Goal: Task Accomplishment & Management: Manage account settings

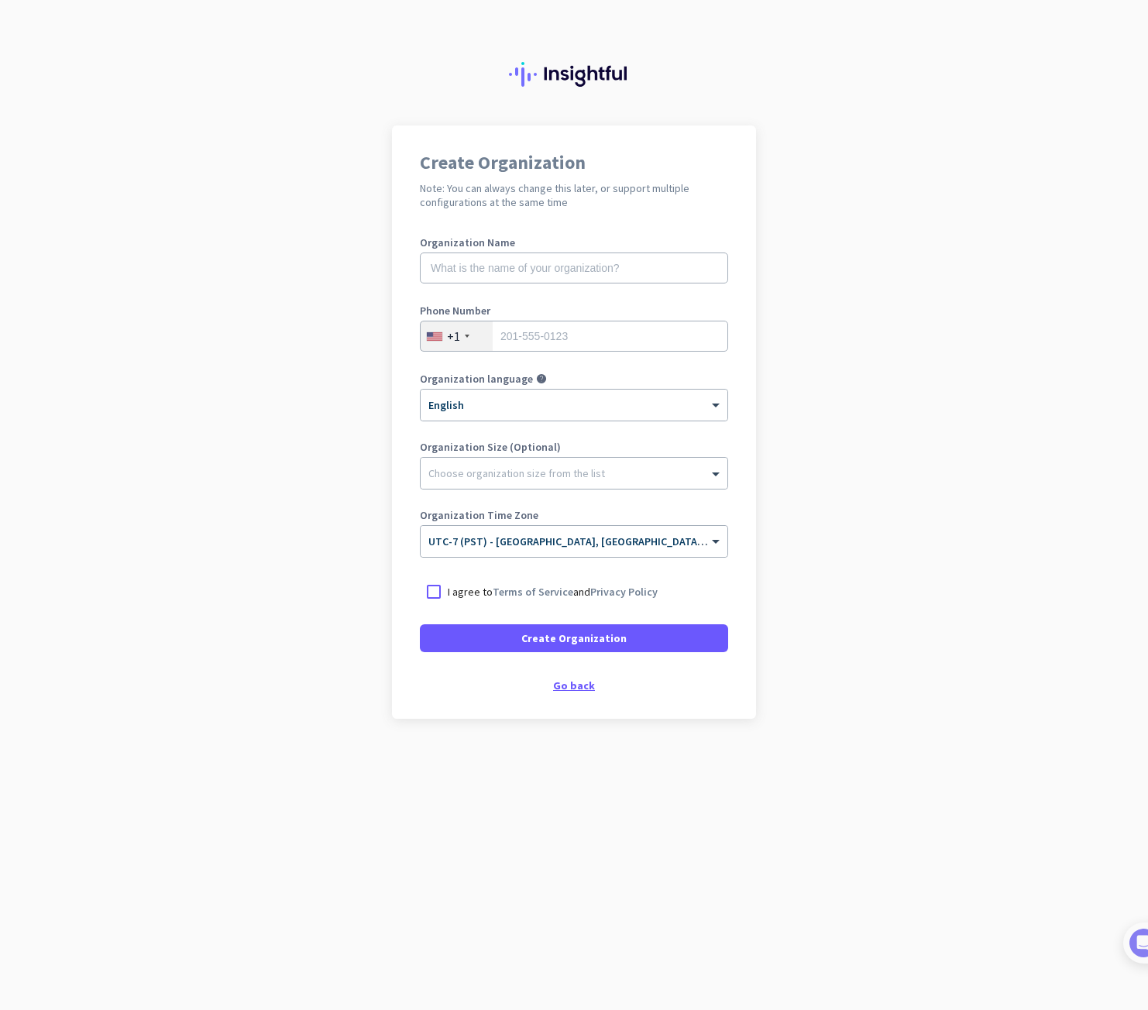
click at [565, 685] on div "Go back" at bounding box center [574, 685] width 308 height 11
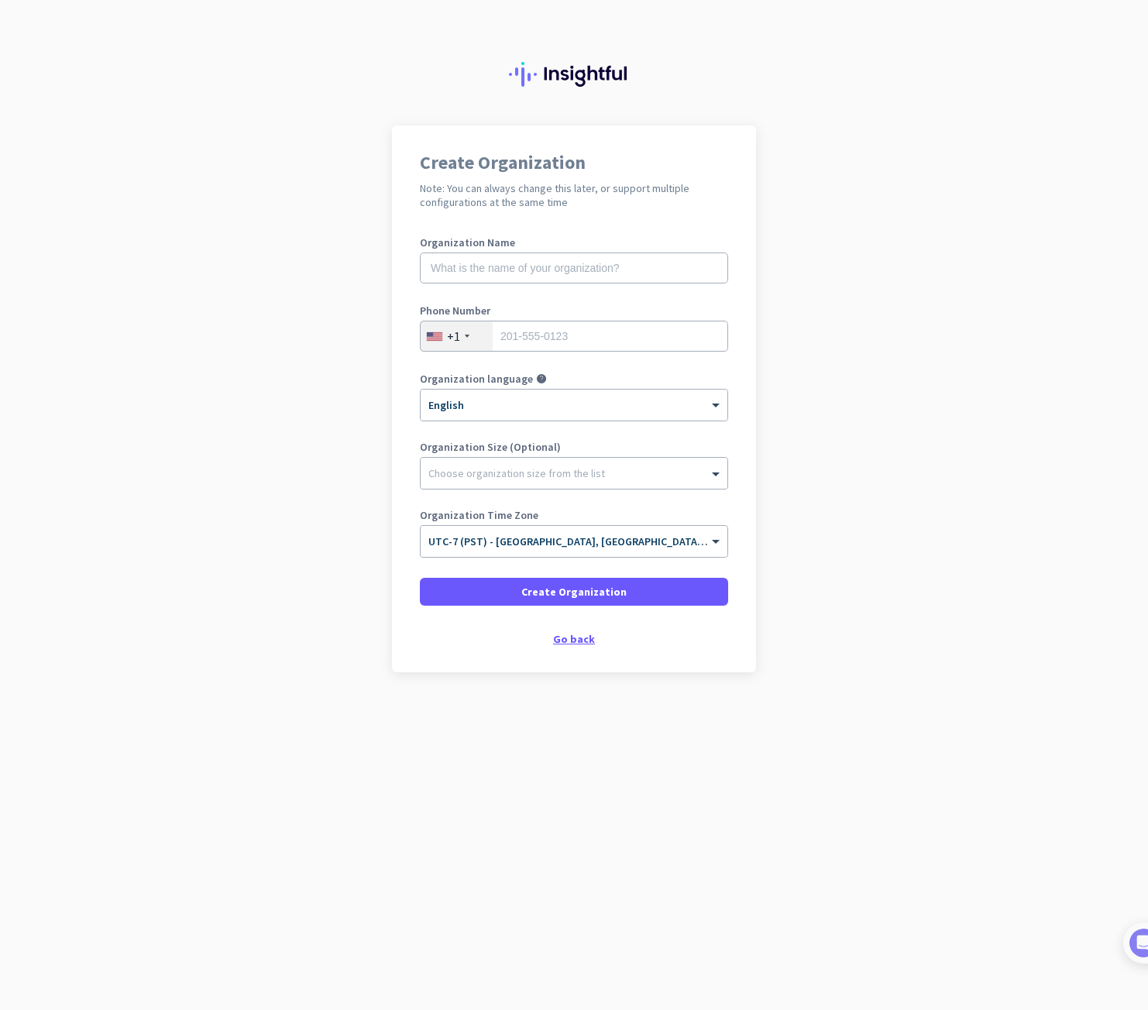
click at [561, 643] on div "Go back" at bounding box center [574, 638] width 308 height 11
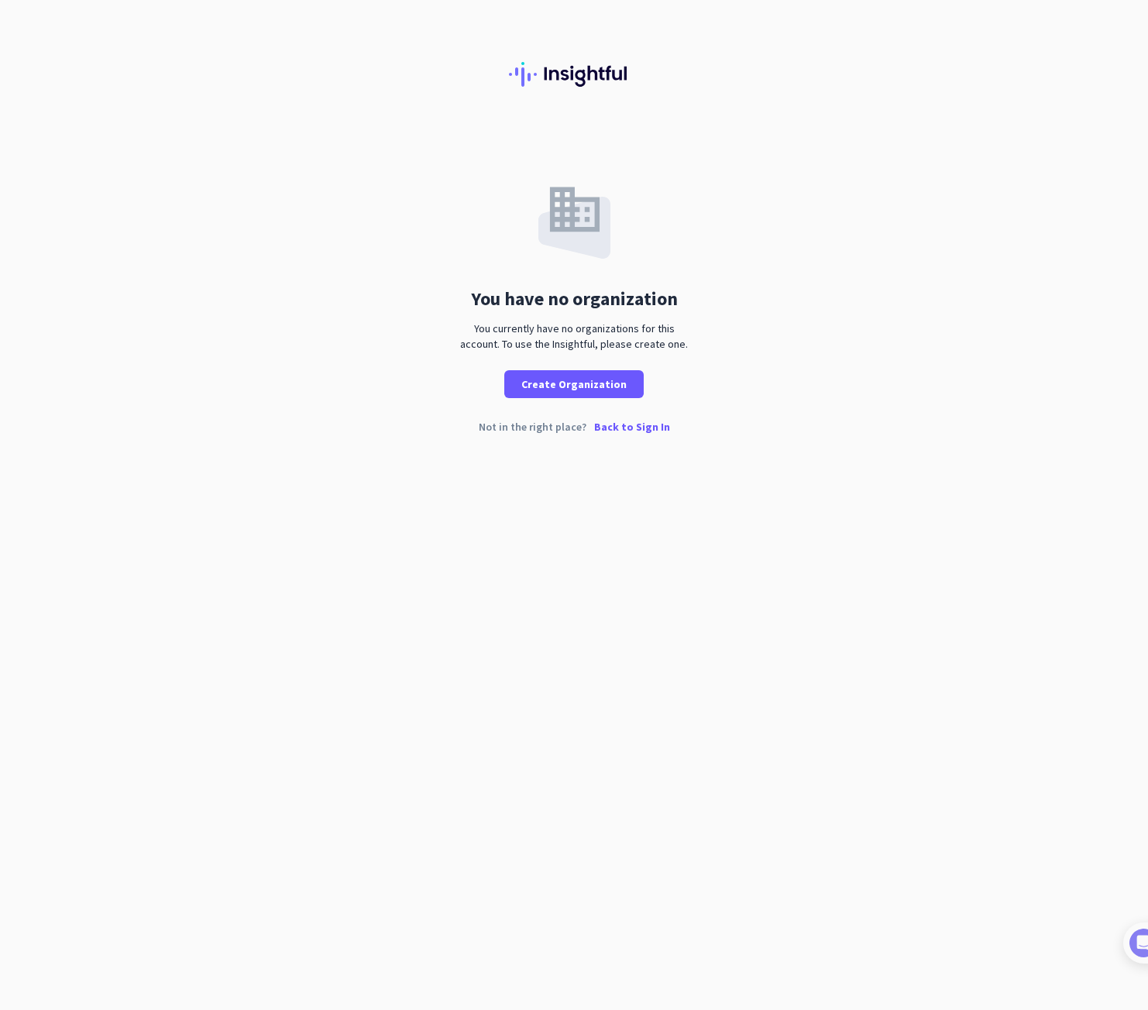
click at [638, 432] on p "Back to Sign In" at bounding box center [632, 426] width 76 height 11
